Goal: Task Accomplishment & Management: Complete application form

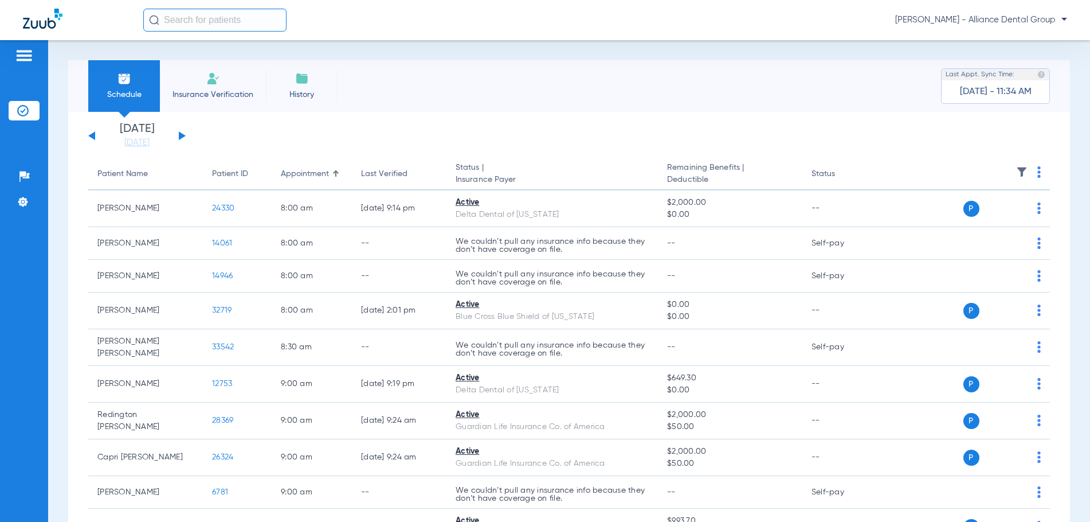
click at [215, 95] on span "Insurance Verification" at bounding box center [213, 94] width 89 height 11
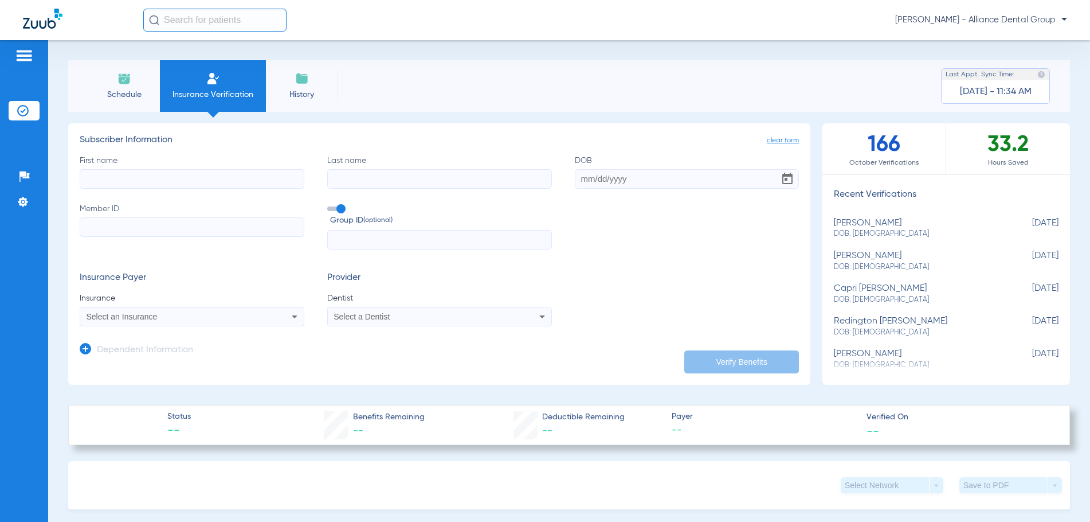
click at [134, 178] on input "First name" at bounding box center [192, 178] width 225 height 19
type input "z"
type input "Madisyn"
type input "Mennie"
type input "[DATE]"
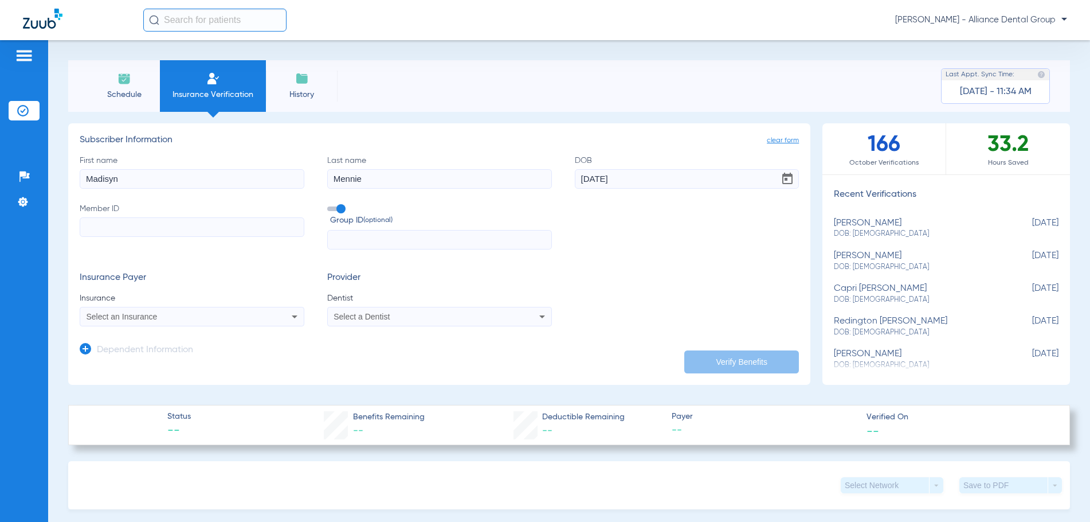
click at [102, 229] on input "Member ID" at bounding box center [192, 226] width 225 height 19
type input "2"
type input "348980022"
click at [109, 315] on span "Select an Insurance" at bounding box center [122, 316] width 71 height 9
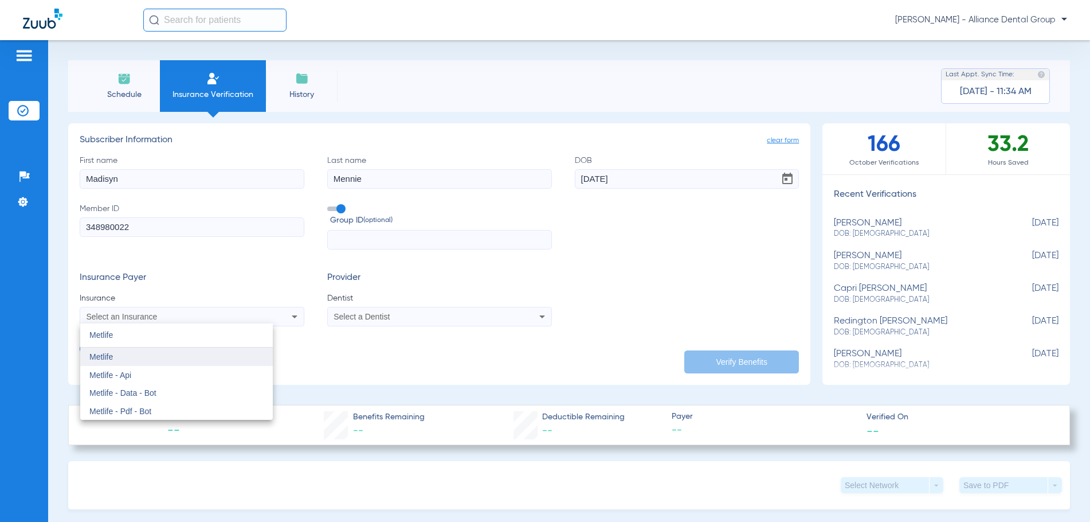
type input "Metlife"
click at [102, 358] on span "Metlife" at bounding box center [101, 356] width 24 height 9
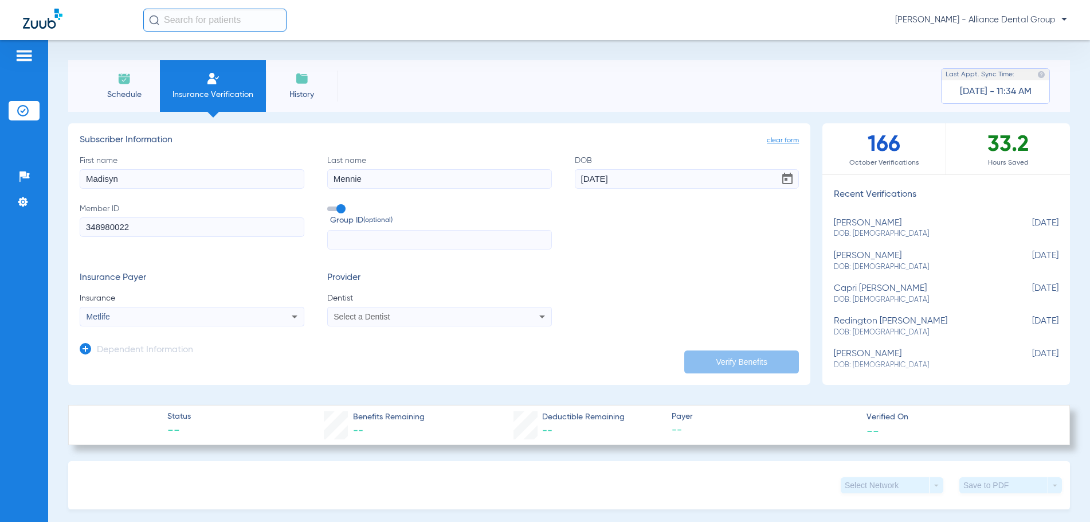
click at [340, 319] on span "Select a Dentist" at bounding box center [362, 316] width 56 height 9
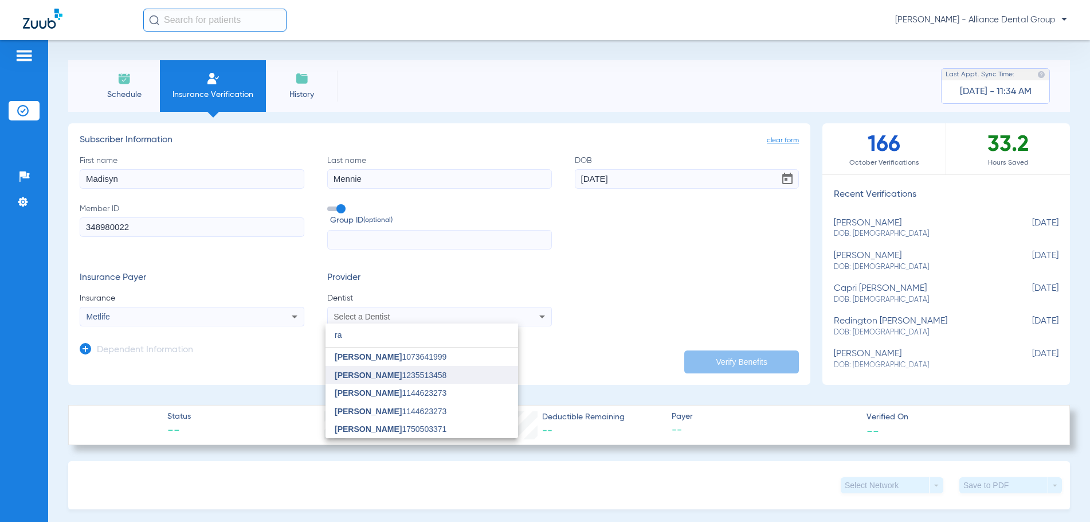
type input "ra"
click at [345, 377] on span "[PERSON_NAME]" at bounding box center [368, 374] width 67 height 9
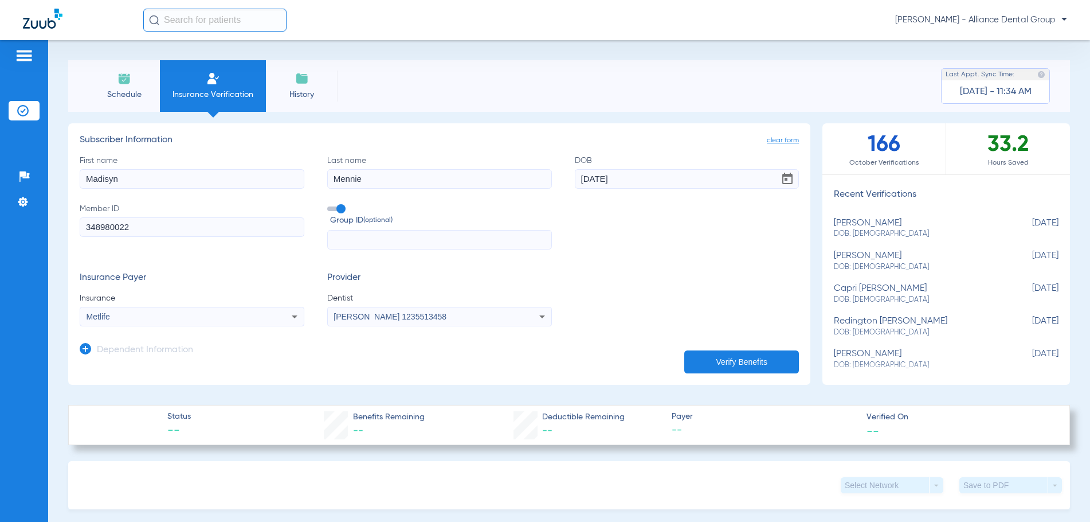
click at [708, 363] on button "Verify Benefits" at bounding box center [741, 361] width 115 height 23
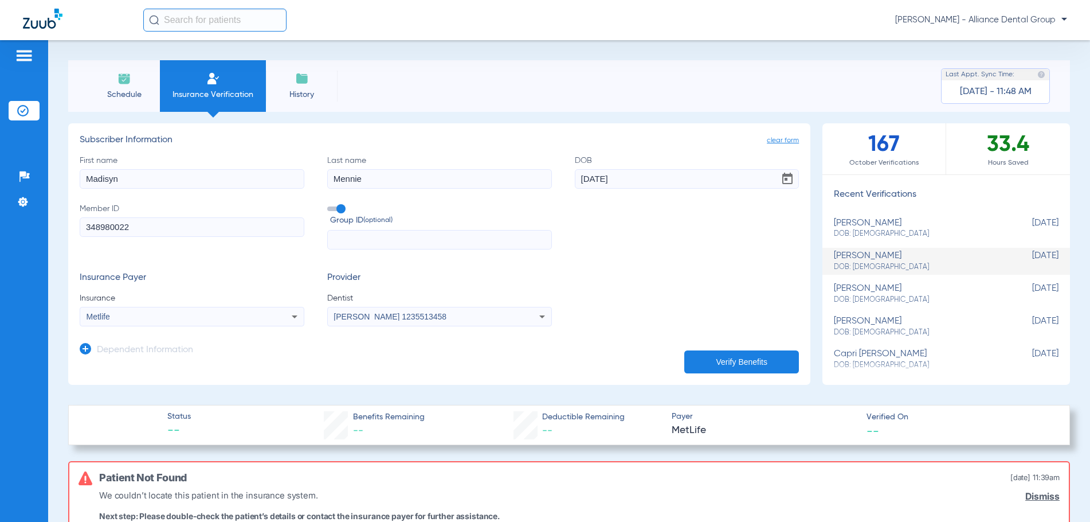
click at [715, 361] on button "Verify Benefits" at bounding box center [741, 361] width 115 height 23
